Goal: Information Seeking & Learning: Learn about a topic

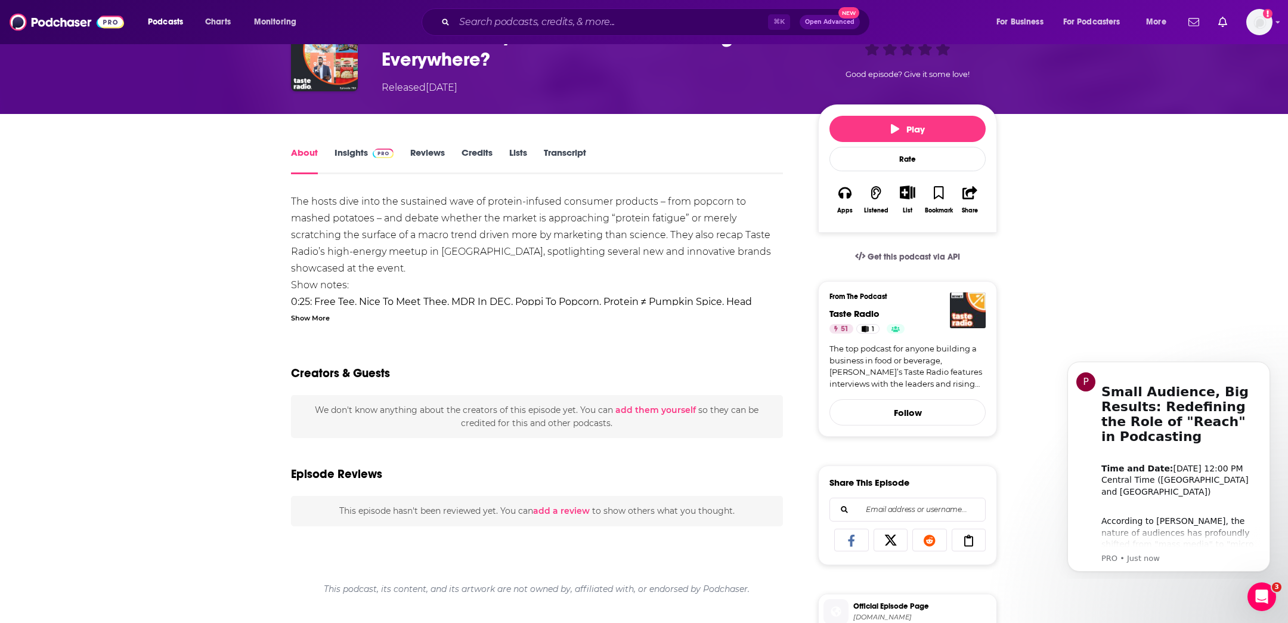
scroll to position [83, 0]
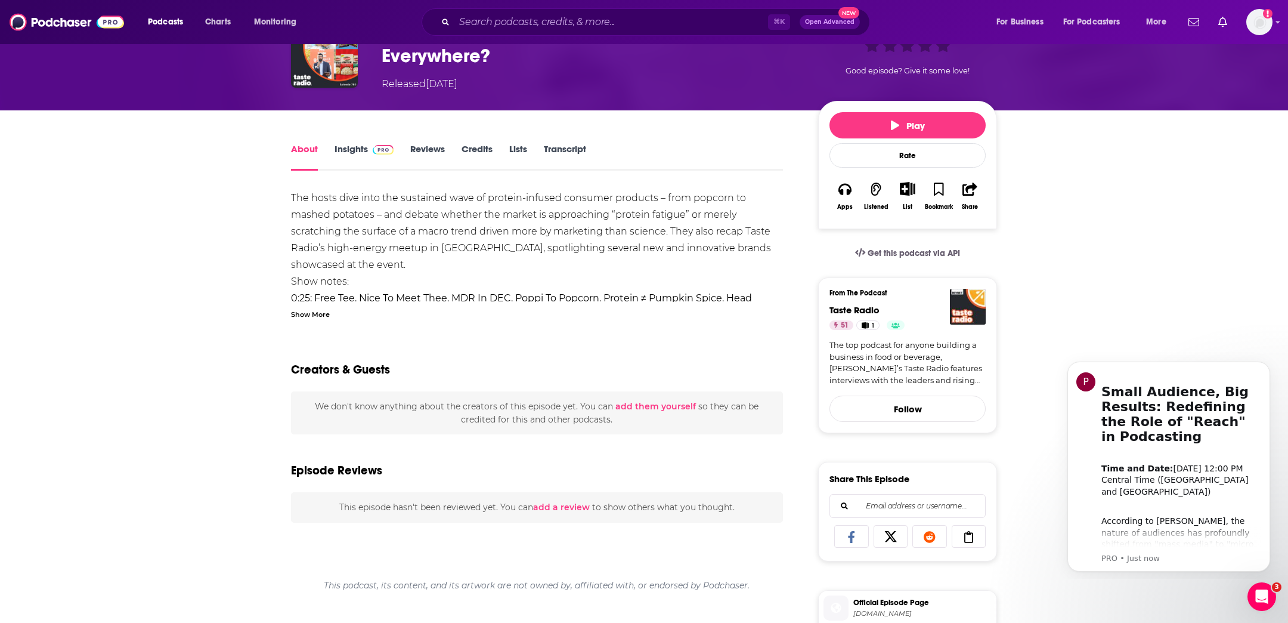
click at [341, 153] on link "Insights" at bounding box center [364, 156] width 59 height 27
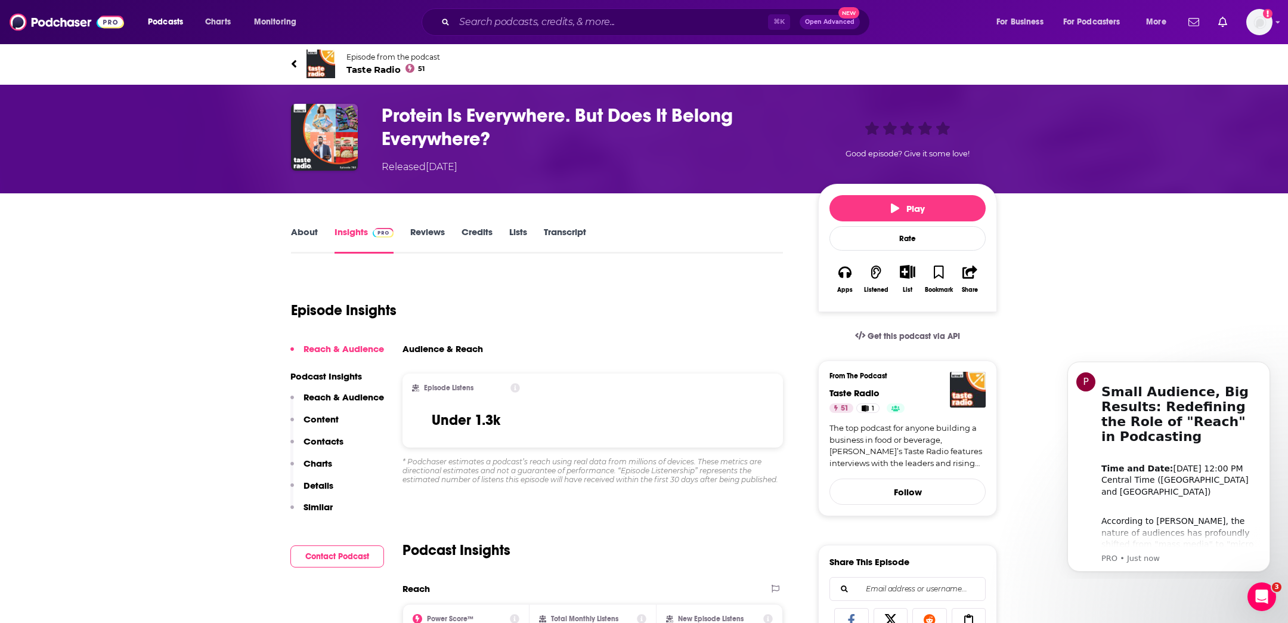
click at [309, 234] on link "About" at bounding box center [304, 239] width 27 height 27
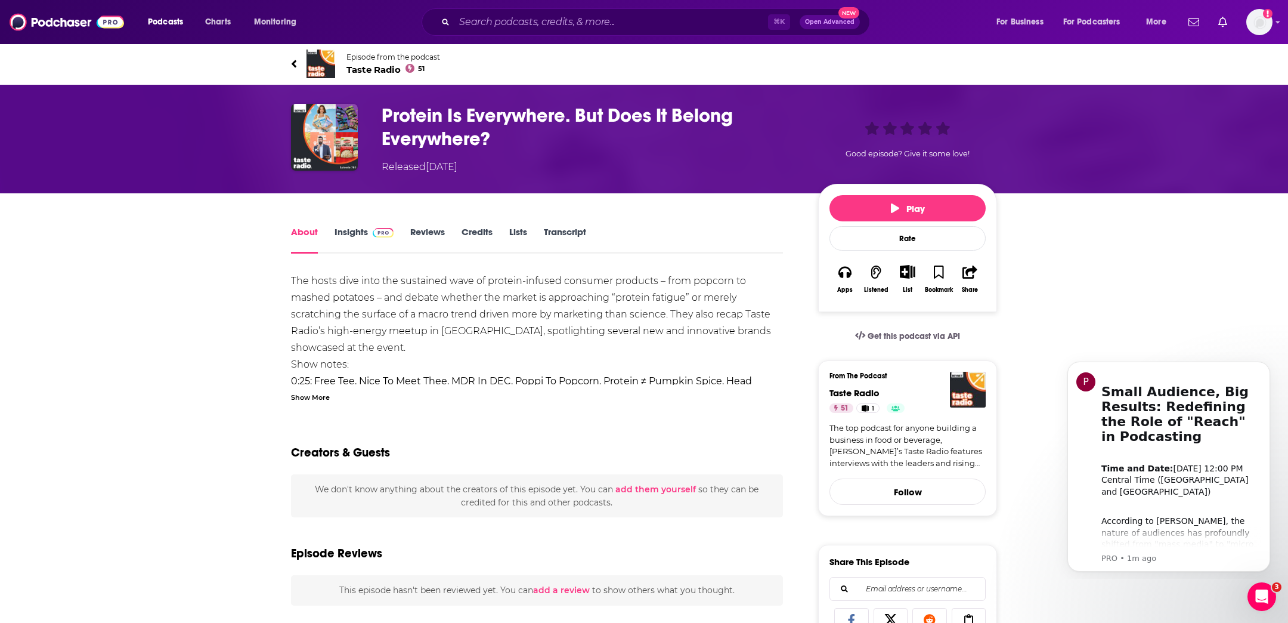
click at [299, 396] on div "Show More" at bounding box center [310, 396] width 39 height 11
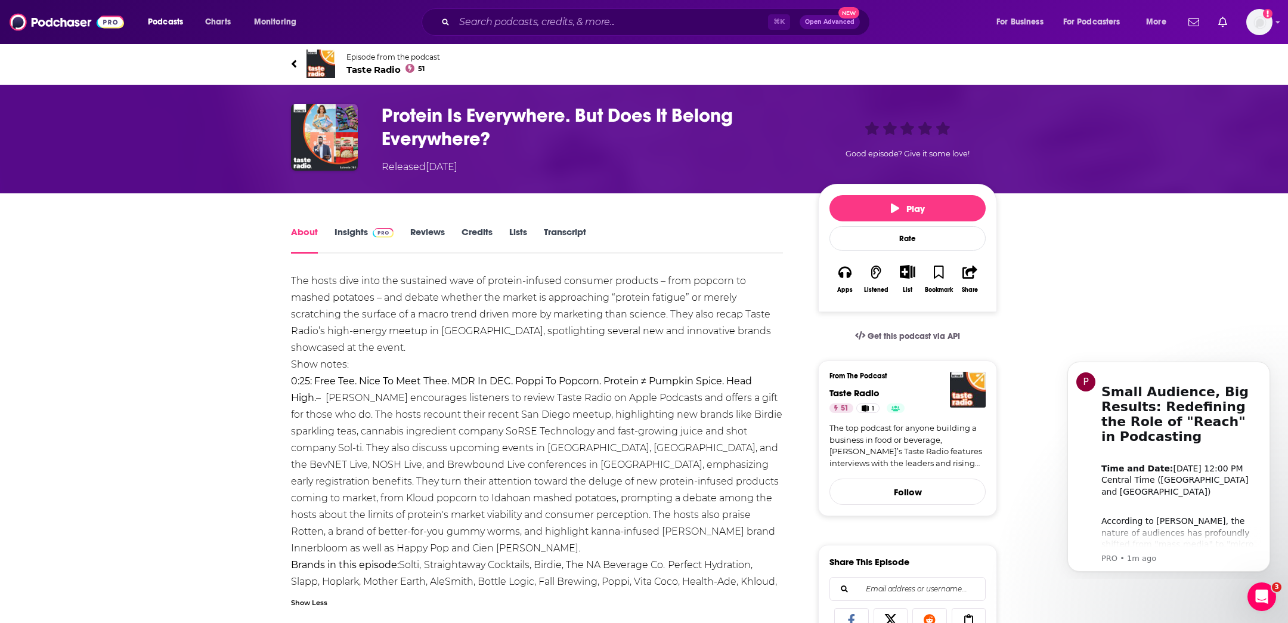
click at [565, 234] on link "Transcript" at bounding box center [565, 239] width 42 height 27
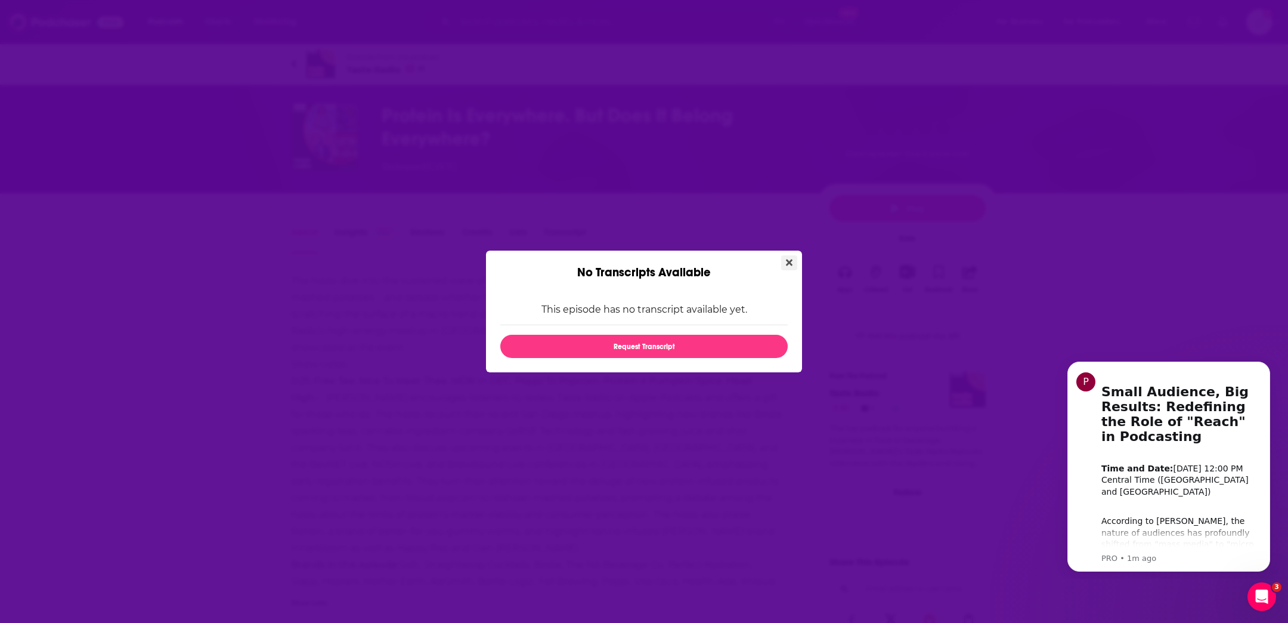
click at [783, 259] on button "Close" at bounding box center [789, 262] width 16 height 15
